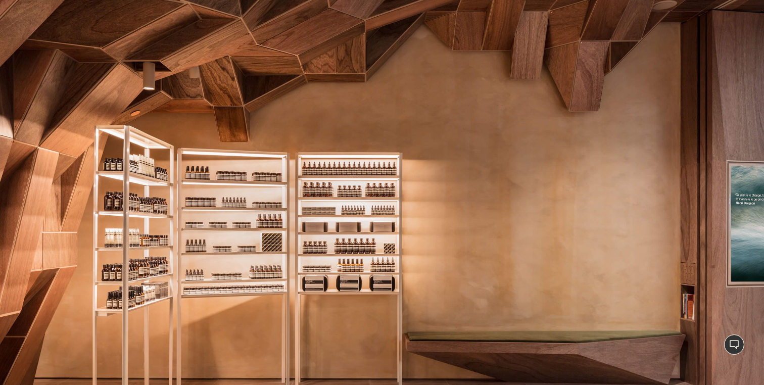
scroll to position [210, 0]
click at [745, 175] on div at bounding box center [382, 175] width 764 height 0
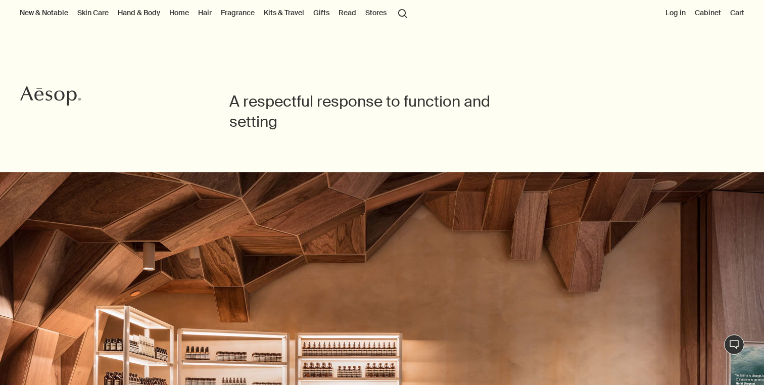
scroll to position [0, 0]
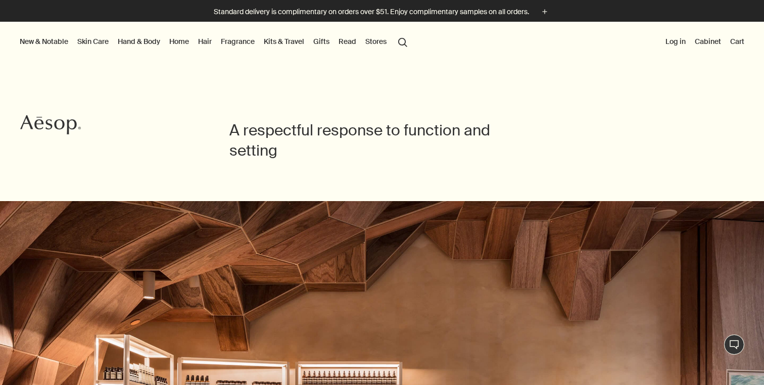
click at [379, 39] on button "Stores" at bounding box center [375, 41] width 25 height 13
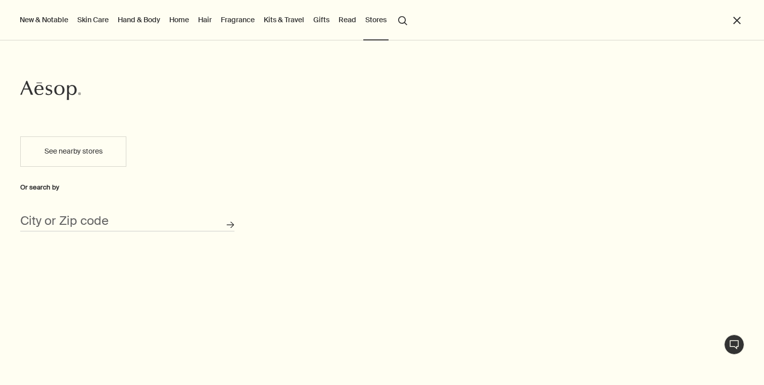
click at [344, 21] on link "Read" at bounding box center [348, 19] width 22 height 13
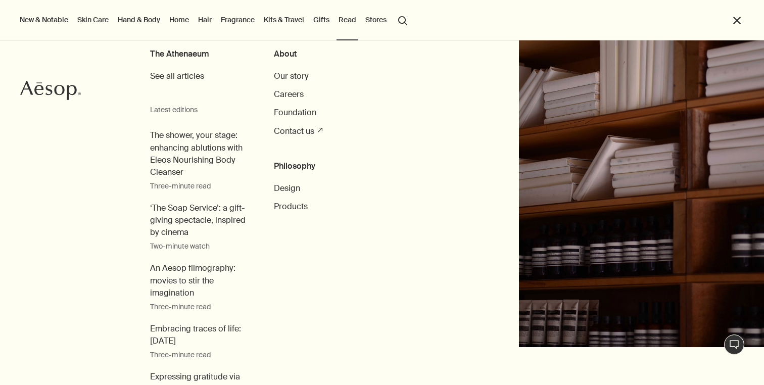
scroll to position [39, 0]
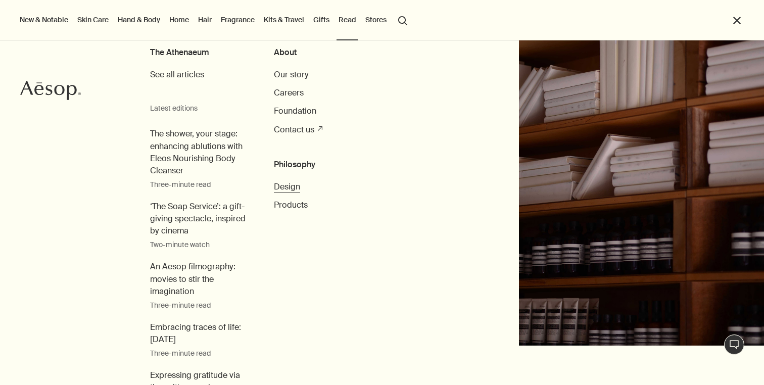
click at [291, 190] on span "Design" at bounding box center [287, 186] width 26 height 11
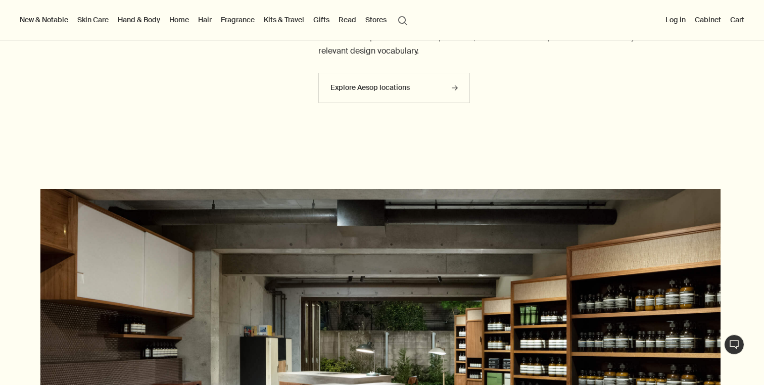
scroll to position [758, 0]
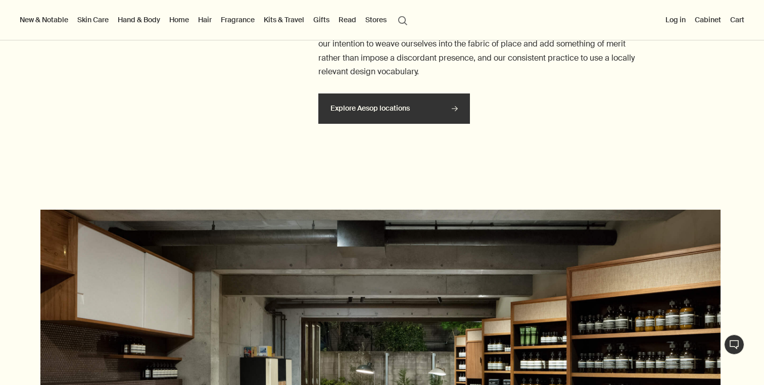
click at [355, 110] on link "Explore Aesop locations rightArrow" at bounding box center [394, 109] width 152 height 30
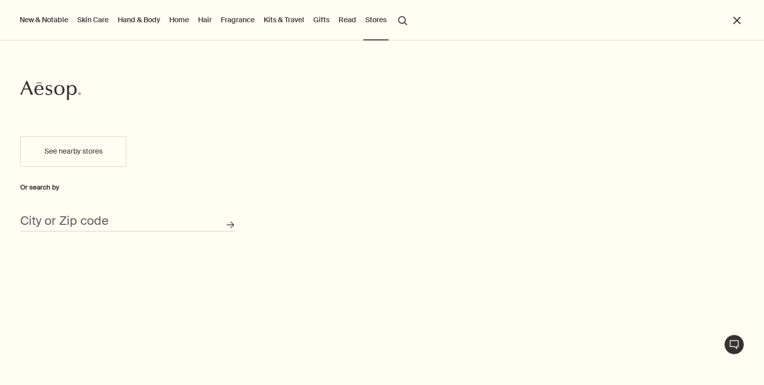
click at [346, 22] on link "Read" at bounding box center [348, 19] width 22 height 13
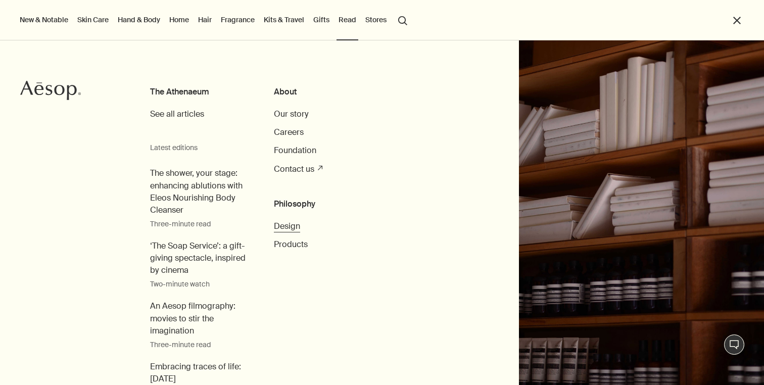
click at [287, 230] on span "Design" at bounding box center [287, 226] width 26 height 11
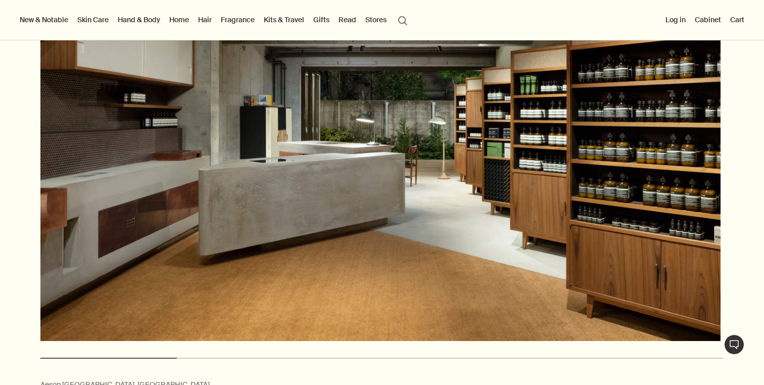
scroll to position [983, 0]
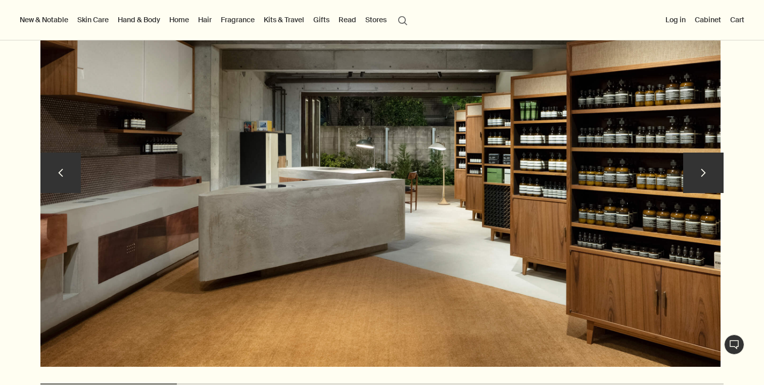
click at [67, 173] on button "chevron" at bounding box center [60, 173] width 40 height 40
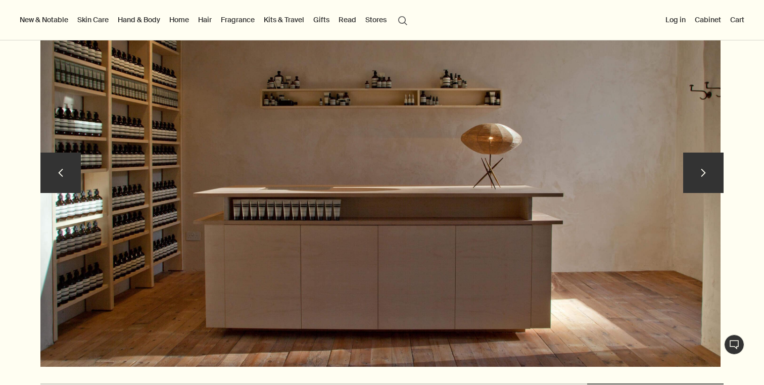
click at [67, 173] on button "chevron" at bounding box center [60, 173] width 40 height 40
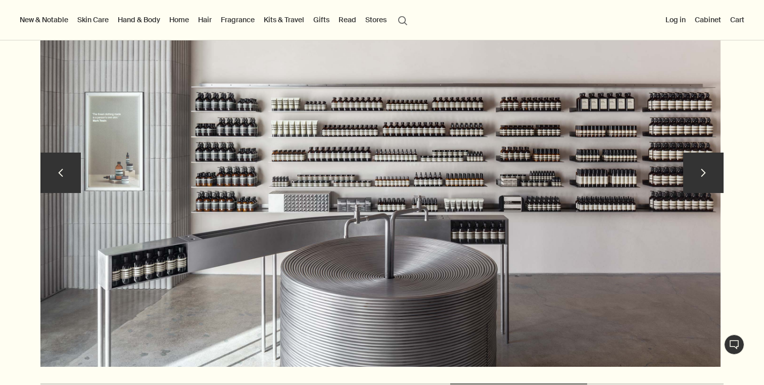
click at [67, 173] on button "chevron" at bounding box center [60, 173] width 40 height 40
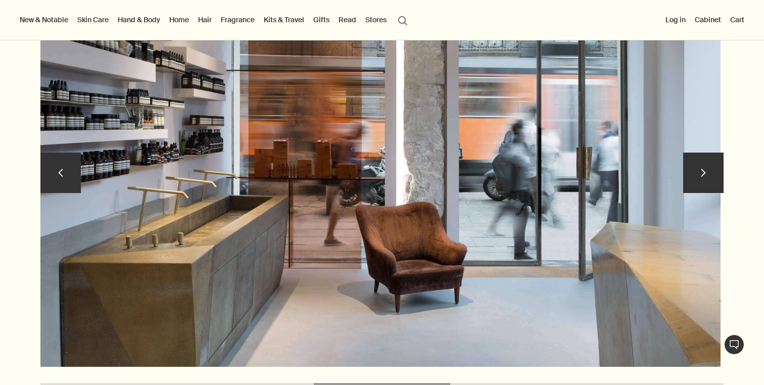
click at [67, 173] on button "chevron" at bounding box center [60, 173] width 40 height 40
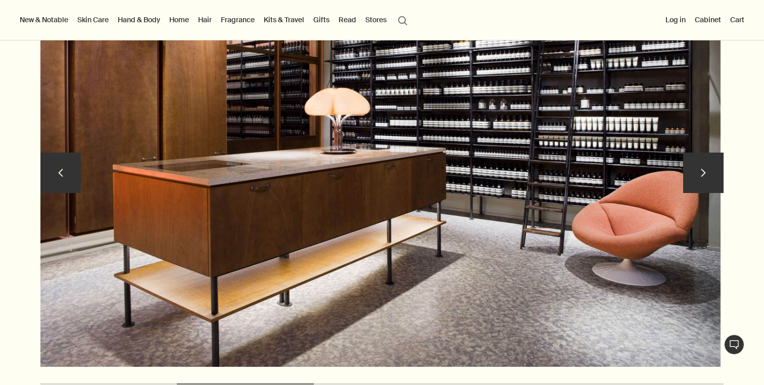
click at [67, 173] on button "chevron" at bounding box center [60, 173] width 40 height 40
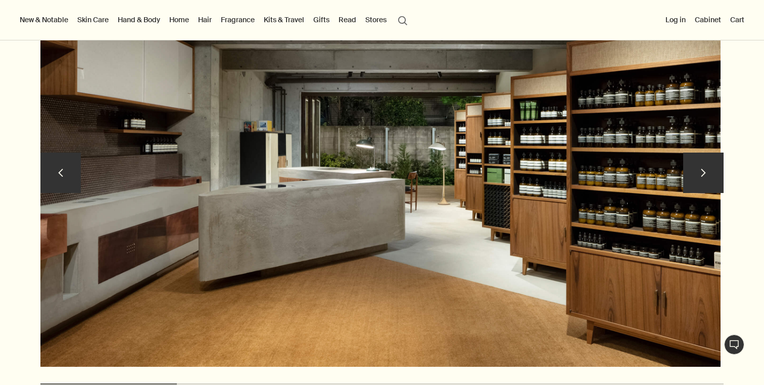
click at [67, 173] on button "chevron" at bounding box center [60, 173] width 40 height 40
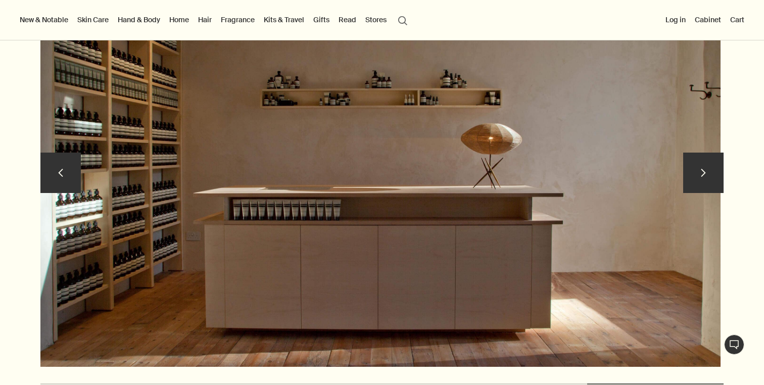
click at [67, 173] on button "chevron" at bounding box center [60, 173] width 40 height 40
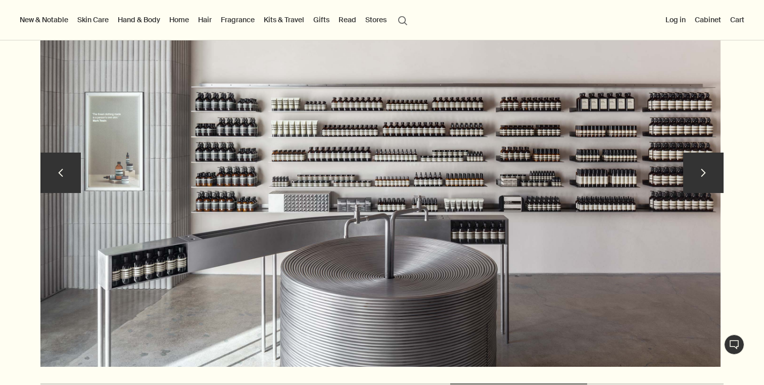
click at [67, 173] on button "chevron" at bounding box center [60, 173] width 40 height 40
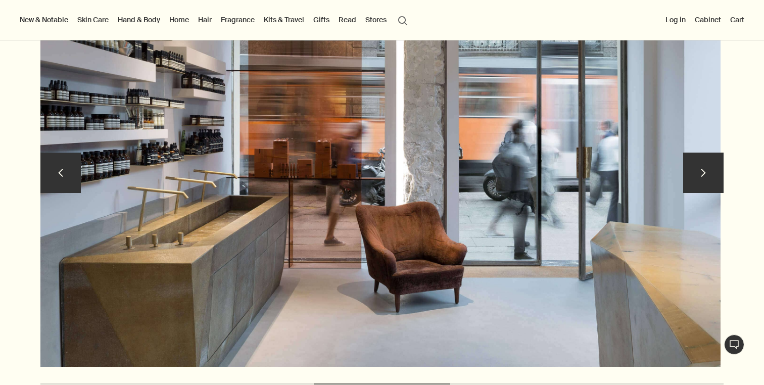
click at [67, 173] on button "chevron" at bounding box center [60, 173] width 40 height 40
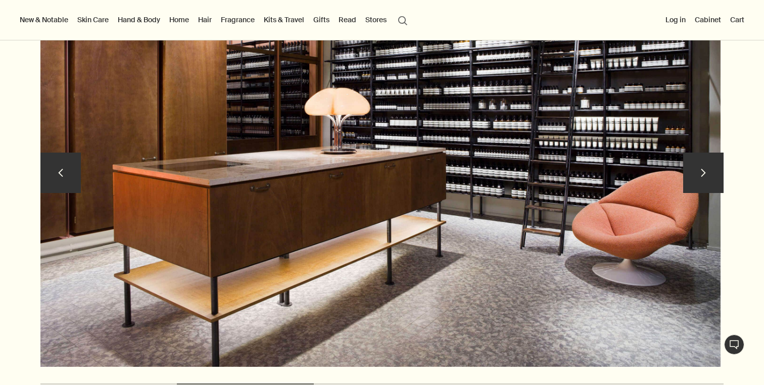
click at [67, 173] on button "chevron" at bounding box center [60, 173] width 40 height 40
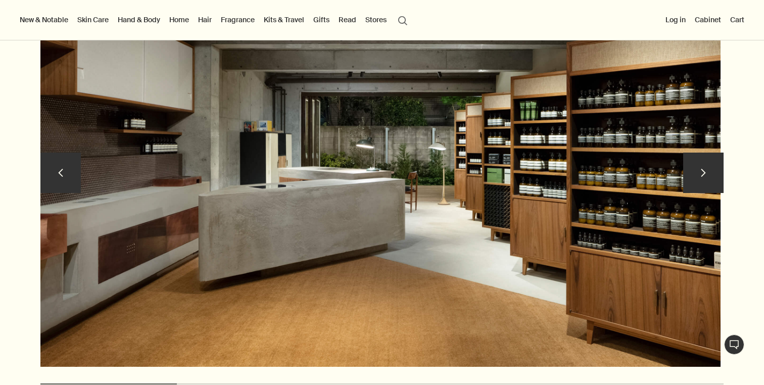
click at [67, 173] on button "chevron" at bounding box center [60, 173] width 40 height 40
